Goal: Task Accomplishment & Management: Use online tool/utility

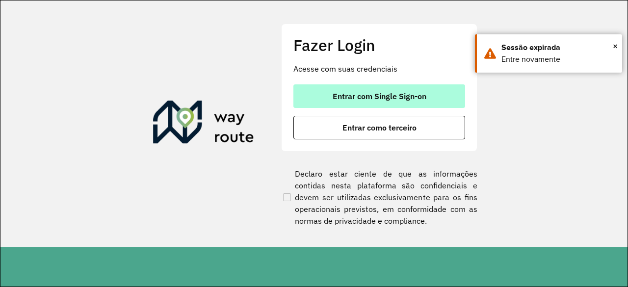
click at [418, 89] on button "Entrar com Single Sign-on" at bounding box center [379, 96] width 172 height 24
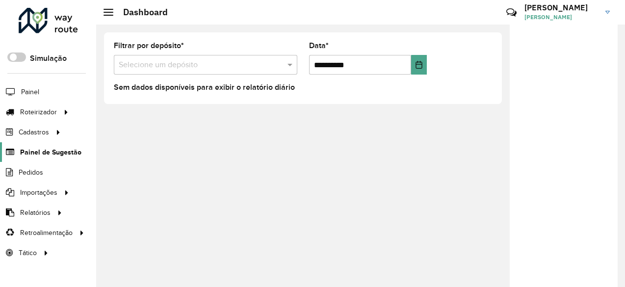
click at [34, 154] on span "Painel de Sugestão" at bounding box center [50, 152] width 61 height 10
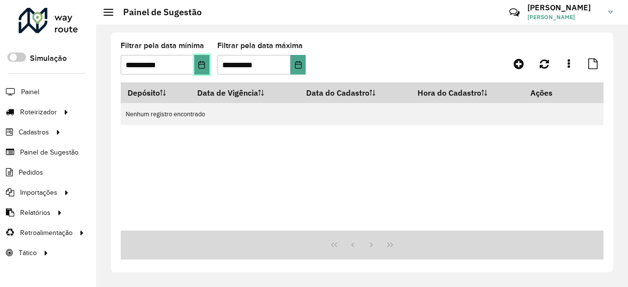
click at [199, 70] on button "Choose Date" at bounding box center [201, 65] width 15 height 20
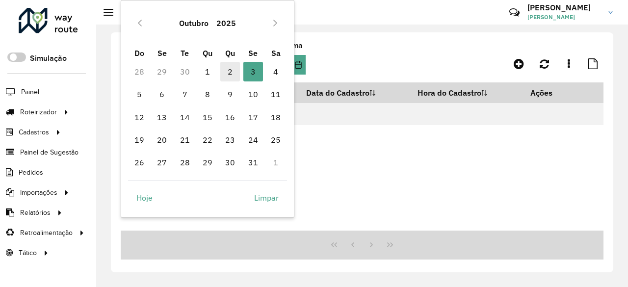
click at [235, 74] on span "2" at bounding box center [230, 72] width 20 height 20
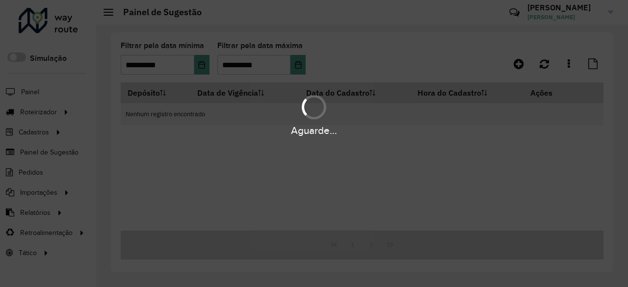
click at [297, 66] on div "Aguarde..." at bounding box center [314, 143] width 628 height 287
click at [300, 69] on div "Aguarde..." at bounding box center [314, 143] width 628 height 287
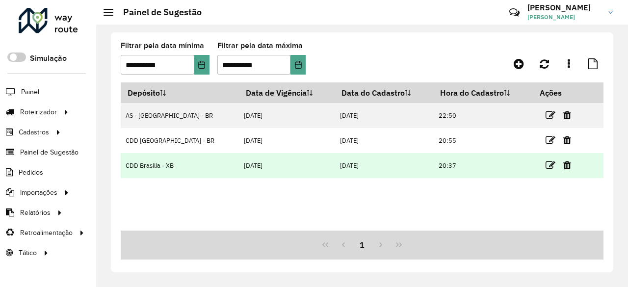
click at [433, 163] on td "20:37" at bounding box center [482, 165] width 99 height 25
click at [170, 165] on td "CDD Brasilia - XB" at bounding box center [180, 165] width 118 height 25
click at [545, 161] on icon at bounding box center [550, 165] width 10 height 10
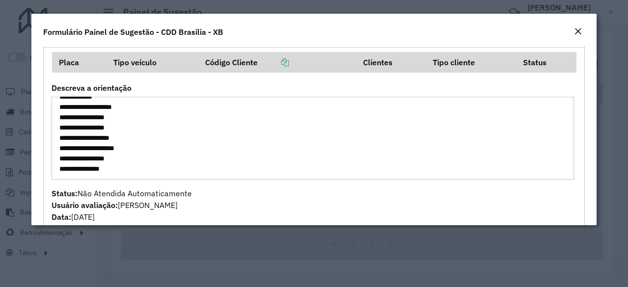
scroll to position [527, 0]
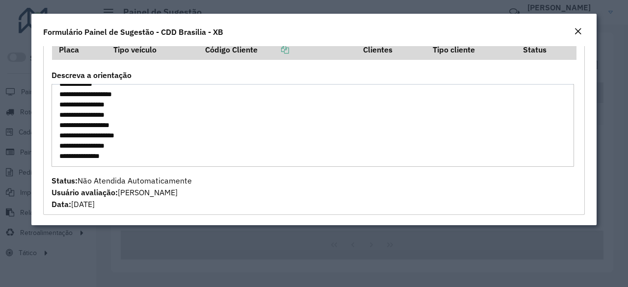
click at [577, 33] on em "Close" at bounding box center [578, 31] width 8 height 8
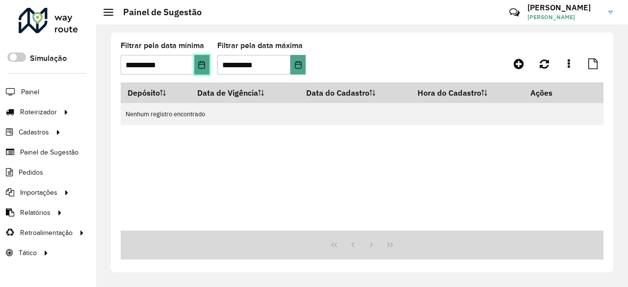
click at [201, 61] on icon "Choose Date" at bounding box center [202, 65] width 8 height 8
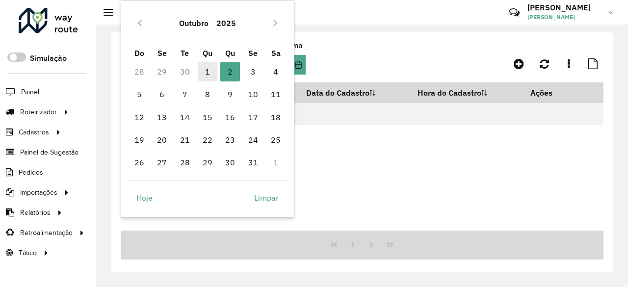
click at [209, 68] on span "1" at bounding box center [208, 72] width 20 height 20
type input "**********"
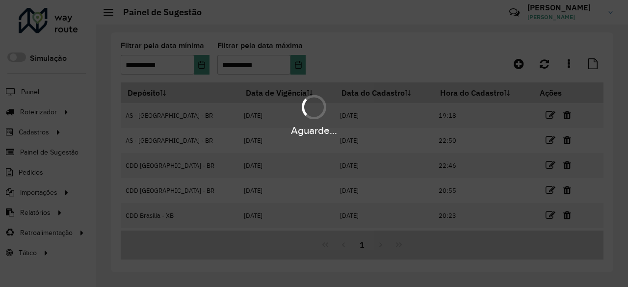
click at [300, 66] on hb-app "Aguarde... Pop-up bloqueado! Seu navegador bloqueou automáticamente a abertura …" at bounding box center [314, 143] width 628 height 287
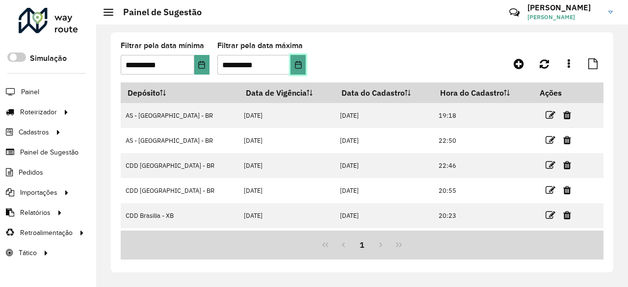
click at [300, 66] on icon "Choose Date" at bounding box center [298, 65] width 8 height 8
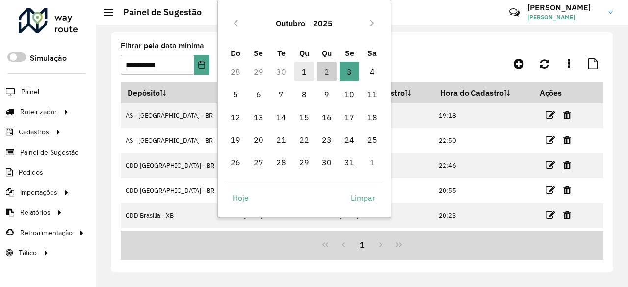
click at [308, 72] on span "1" at bounding box center [304, 72] width 20 height 20
type input "**********"
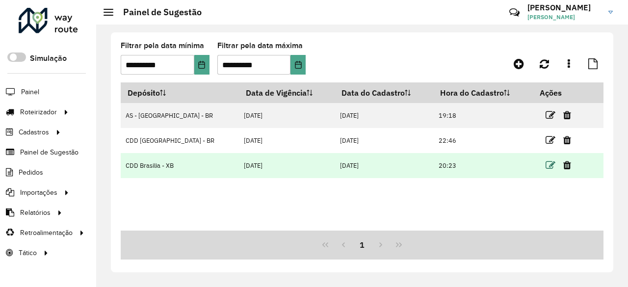
click at [545, 162] on icon at bounding box center [550, 165] width 10 height 10
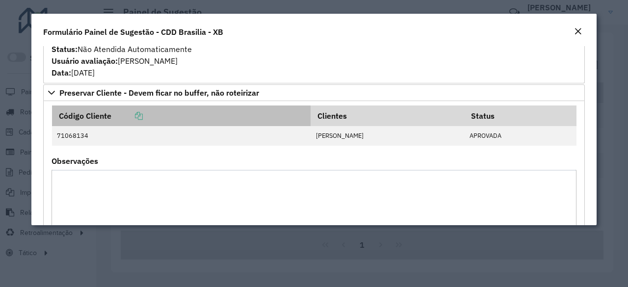
scroll to position [245, 0]
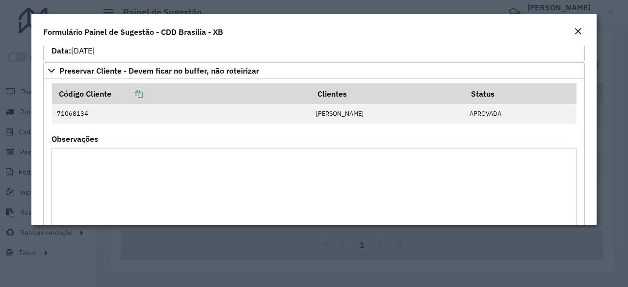
click at [573, 26] on button "Close" at bounding box center [578, 31] width 14 height 13
